Goal: Transaction & Acquisition: Book appointment/travel/reservation

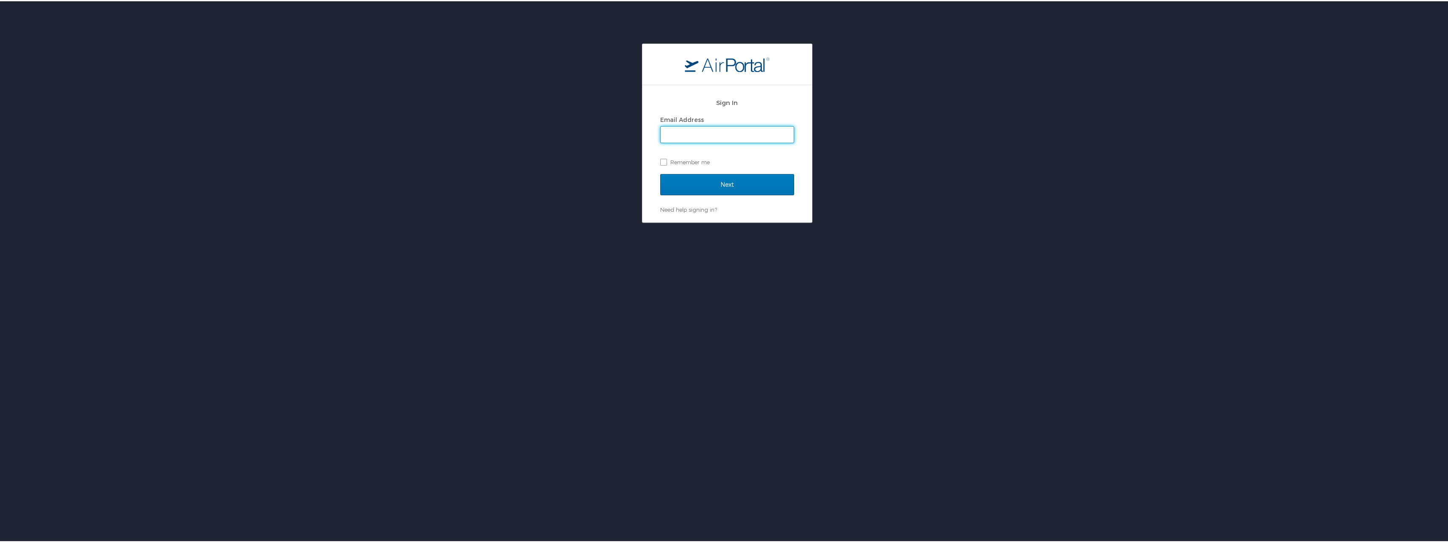
click at [724, 130] on input "Email Address" at bounding box center [726, 133] width 133 height 16
type input "john.perko@i3-corps.com"
click at [660, 173] on input "Next" at bounding box center [727, 183] width 134 height 21
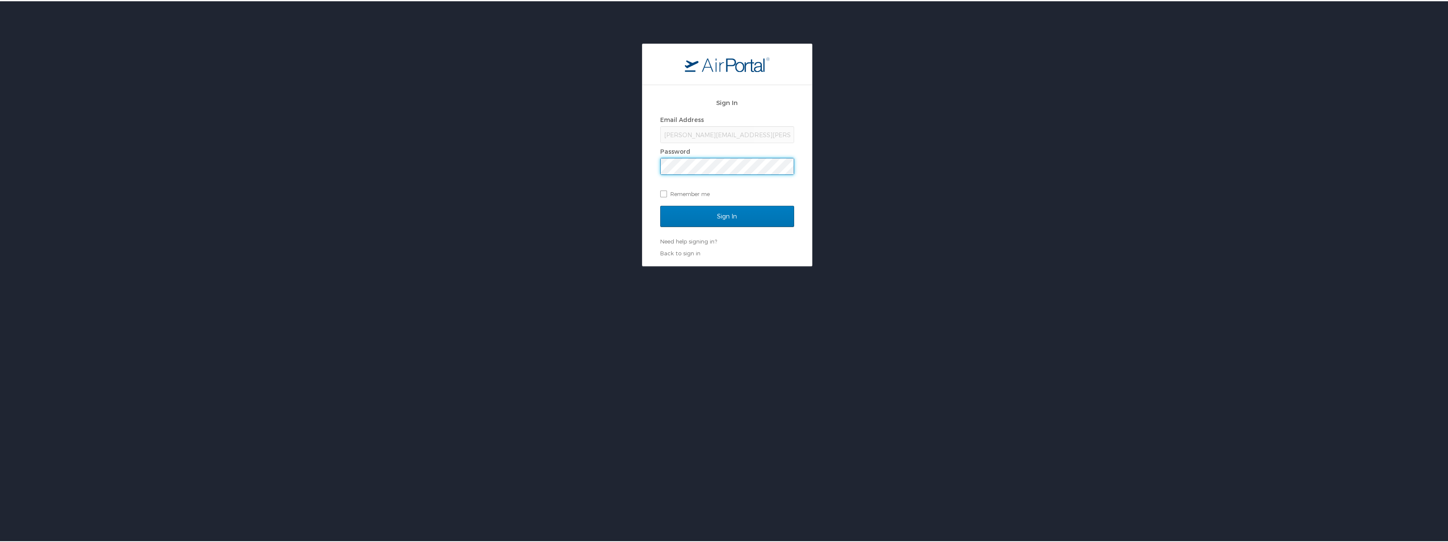
click at [660, 205] on input "Sign In" at bounding box center [727, 215] width 134 height 21
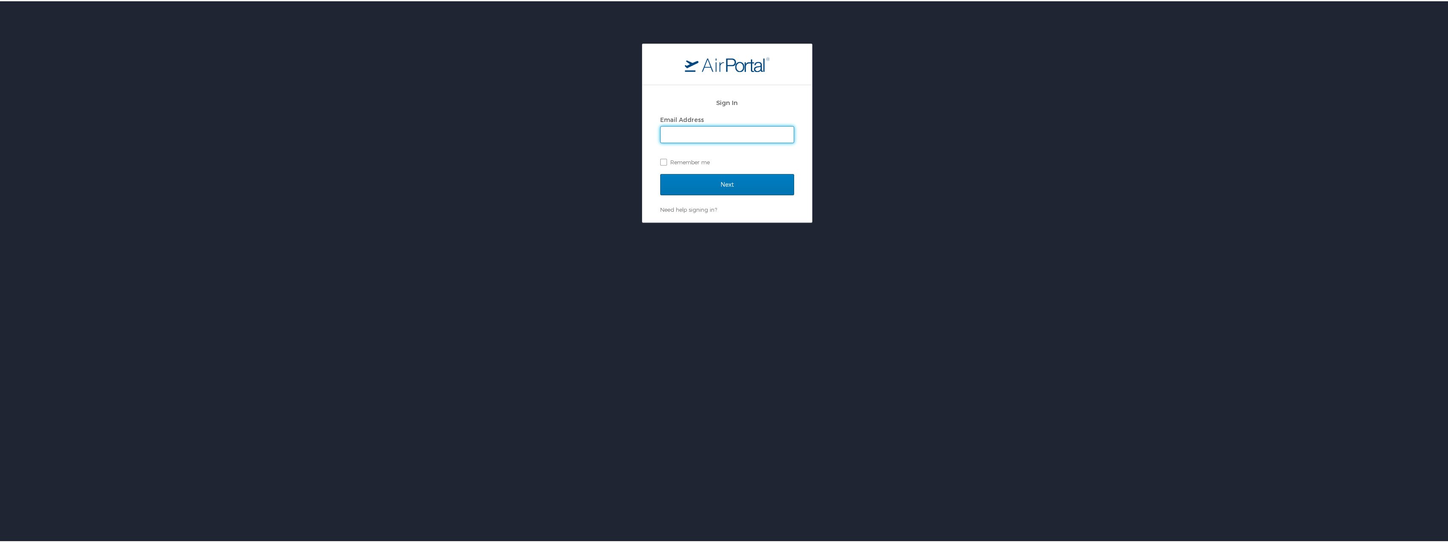
click at [694, 135] on input "Email Address" at bounding box center [726, 133] width 133 height 16
type input "john.perko@i3-corps.com"
click at [660, 173] on input "Next" at bounding box center [727, 183] width 134 height 21
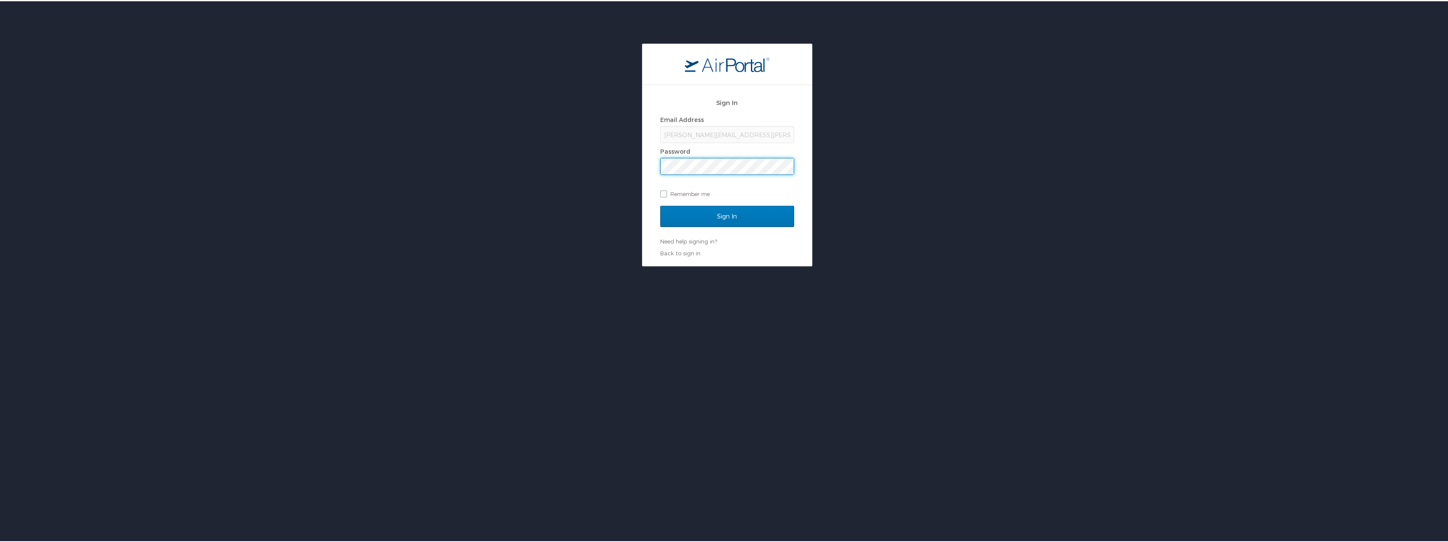
click at [660, 205] on input "Sign In" at bounding box center [727, 215] width 134 height 21
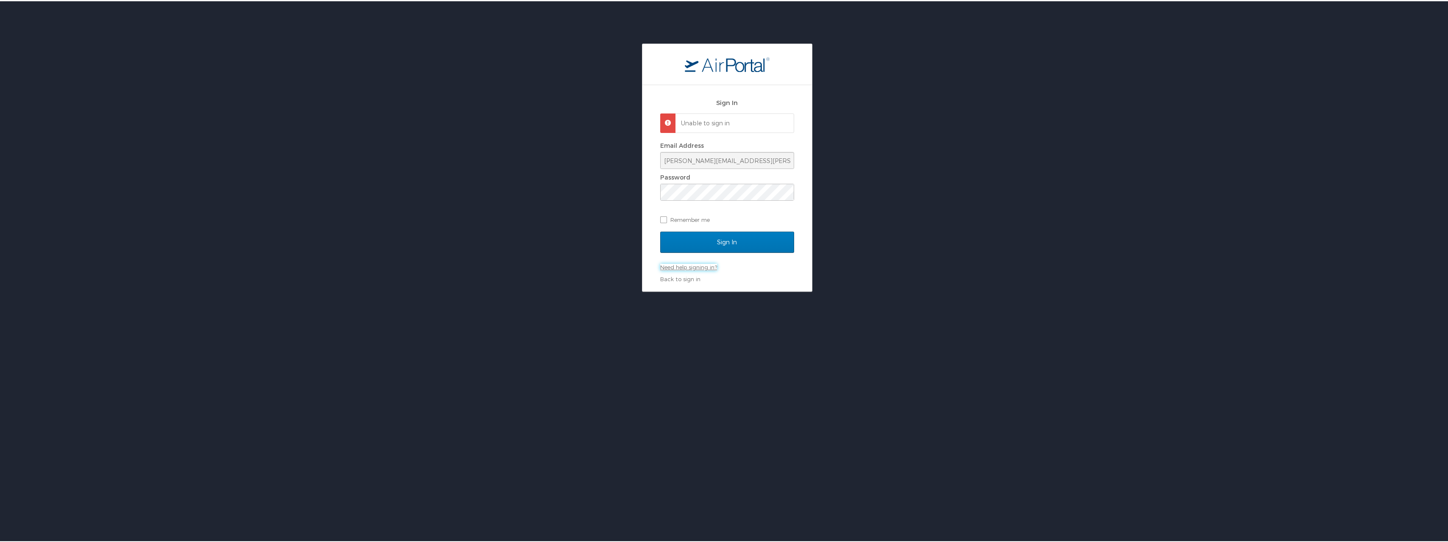
click at [708, 268] on link "Need help signing in?" at bounding box center [688, 266] width 57 height 7
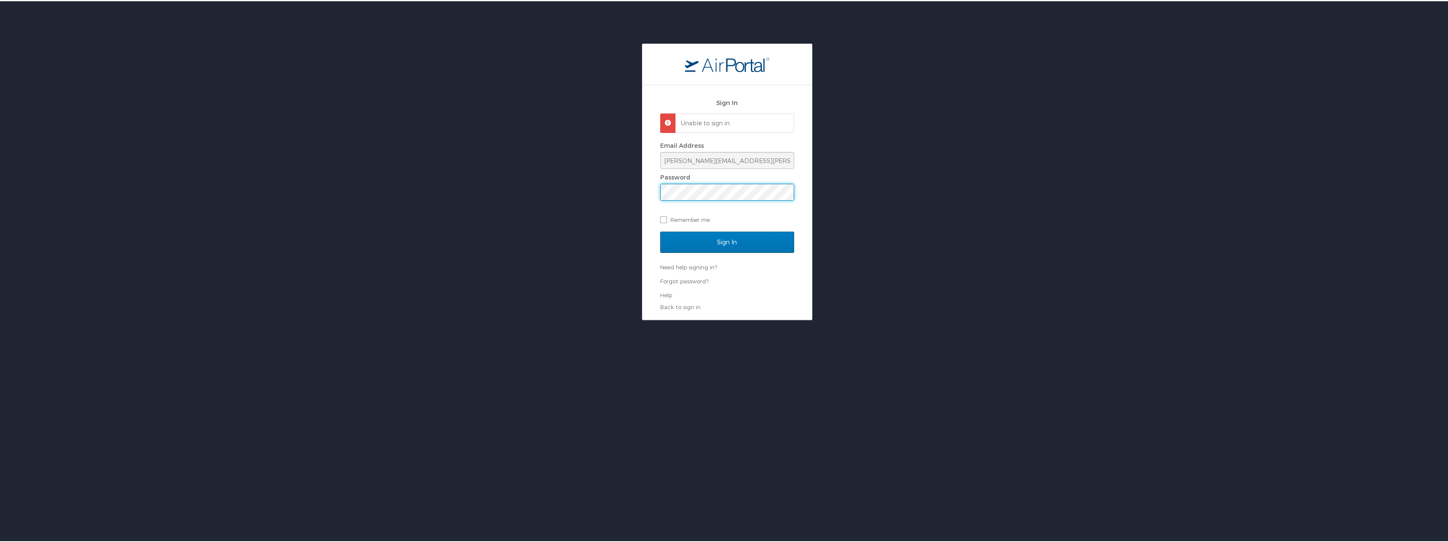
click at [660, 230] on input "Sign In" at bounding box center [727, 240] width 134 height 21
click at [695, 278] on link "Forgot password?" at bounding box center [684, 280] width 48 height 7
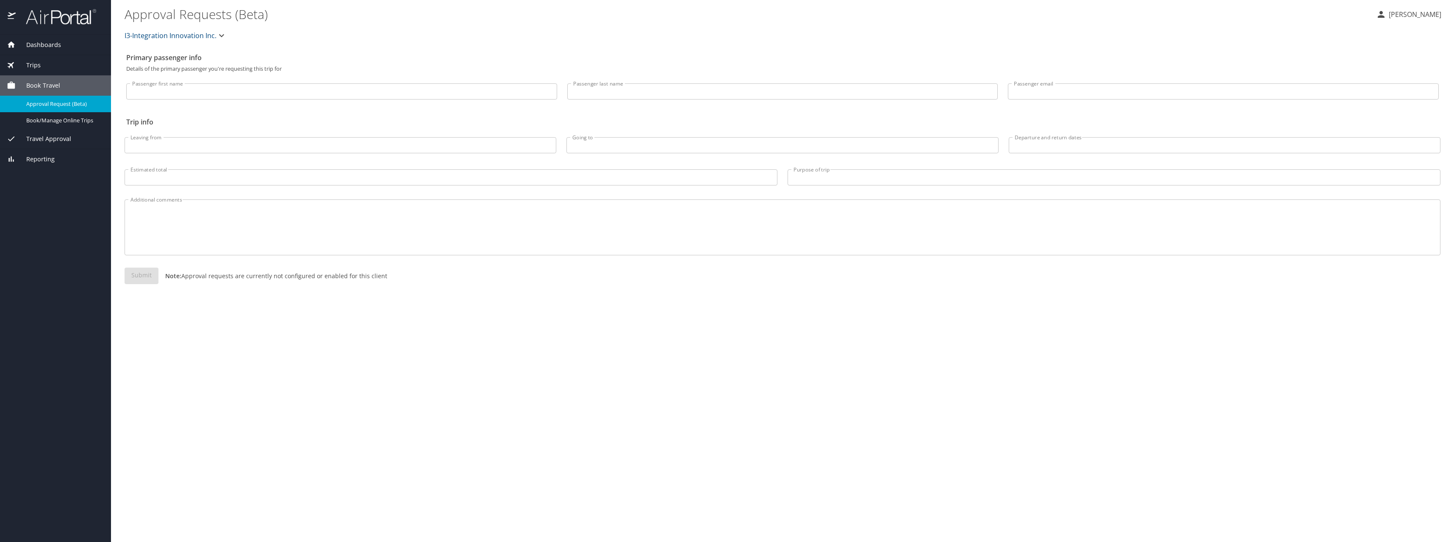
click at [59, 48] on span "Dashboards" at bounding box center [38, 44] width 45 height 9
click at [62, 58] on link "My Travel Dashboard" at bounding box center [55, 63] width 111 height 17
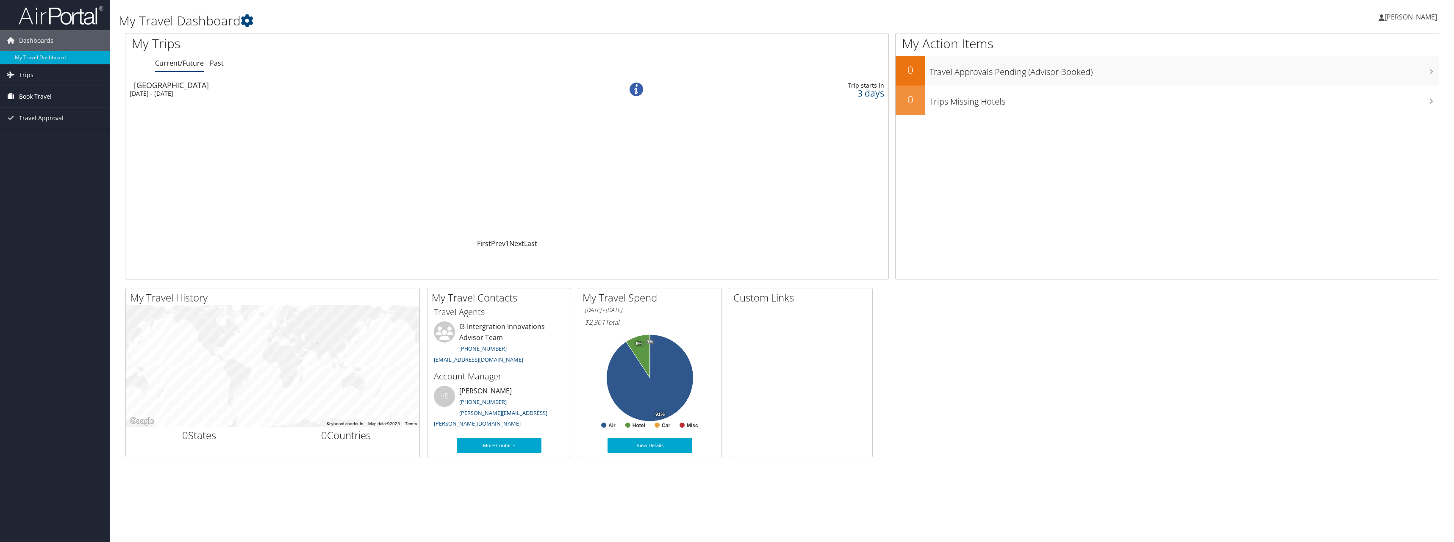
click at [40, 96] on span "Book Travel" at bounding box center [35, 96] width 33 height 21
click at [49, 73] on link "Trips" at bounding box center [55, 74] width 110 height 21
click at [53, 174] on link "Book/Manage Online Trips" at bounding box center [55, 177] width 110 height 13
